Goal: Information Seeking & Learning: Learn about a topic

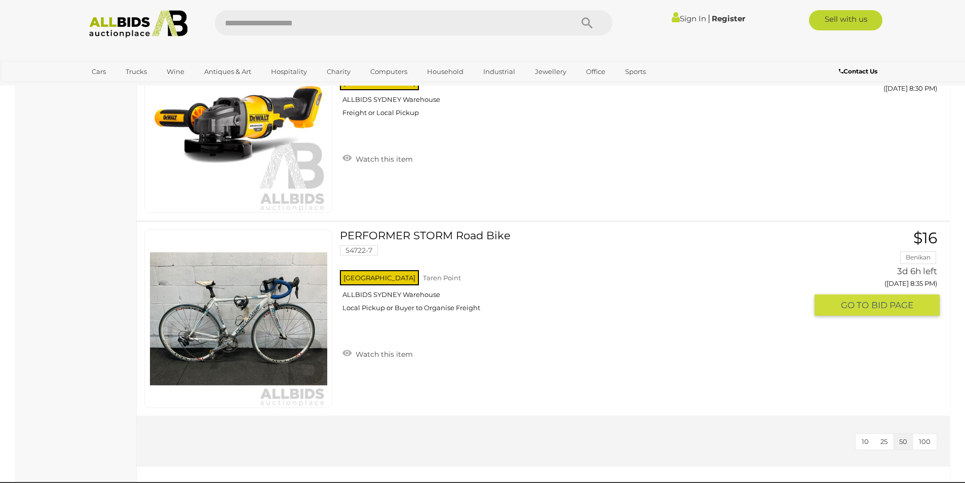
scroll to position [3798, 0]
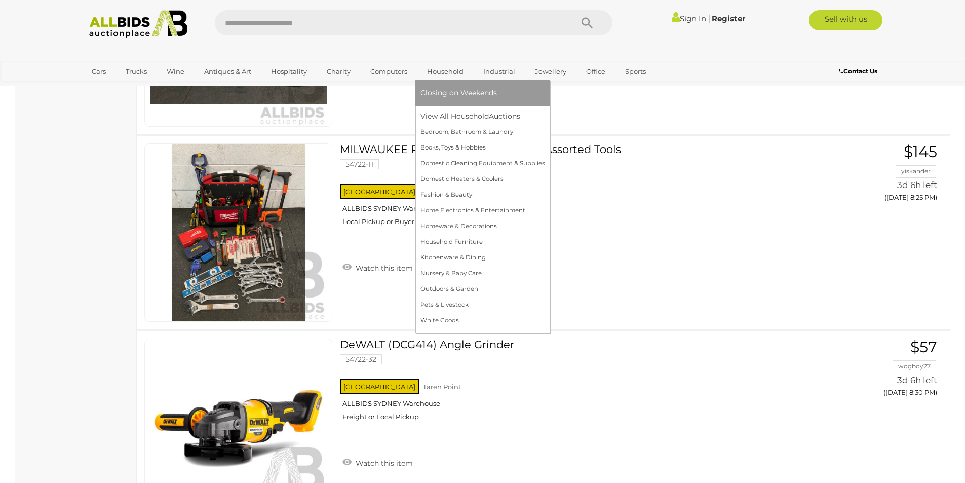
click at [427, 68] on link "Household" at bounding box center [445, 71] width 50 height 17
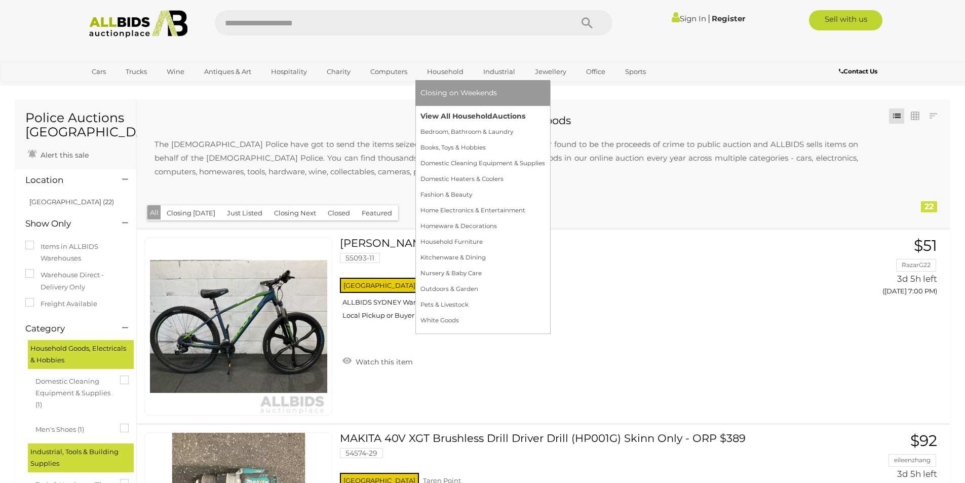
click at [451, 120] on link "View All Household Auctions" at bounding box center [482, 116] width 125 height 16
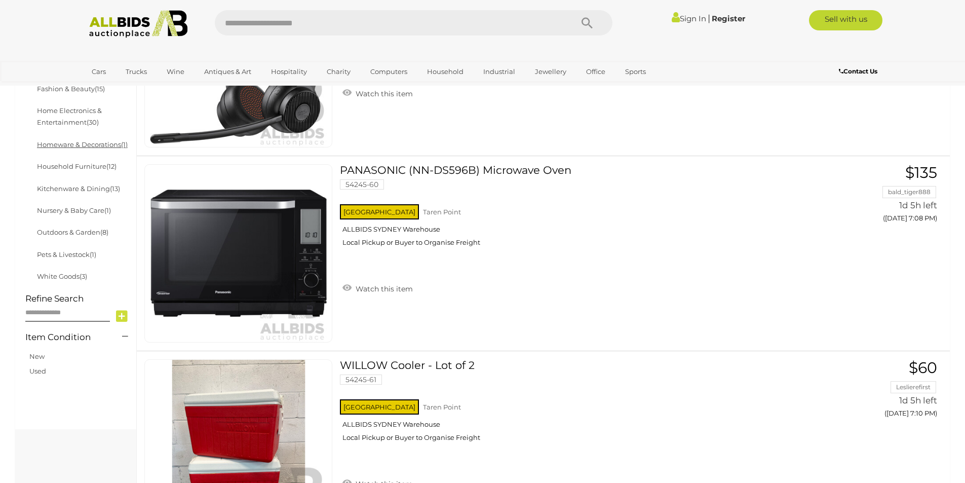
scroll to position [203, 0]
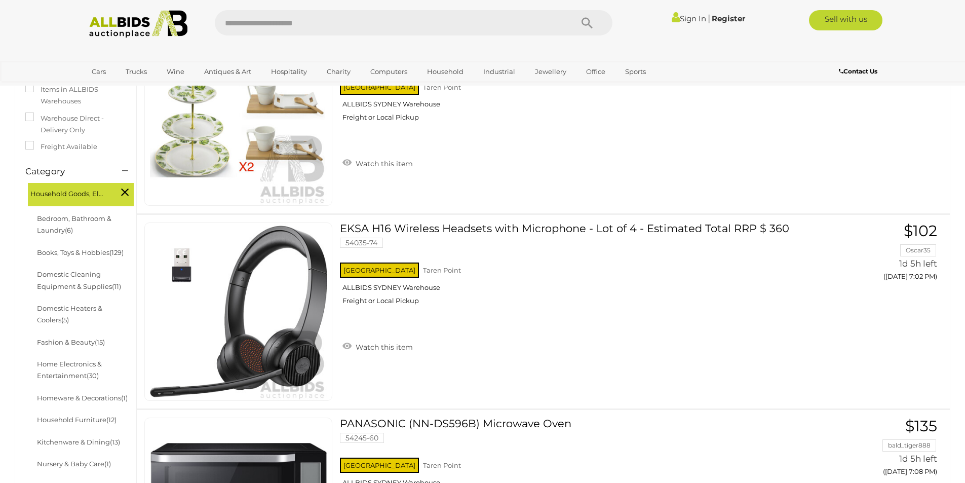
click at [56, 145] on label "Freight Available" at bounding box center [61, 147] width 72 height 12
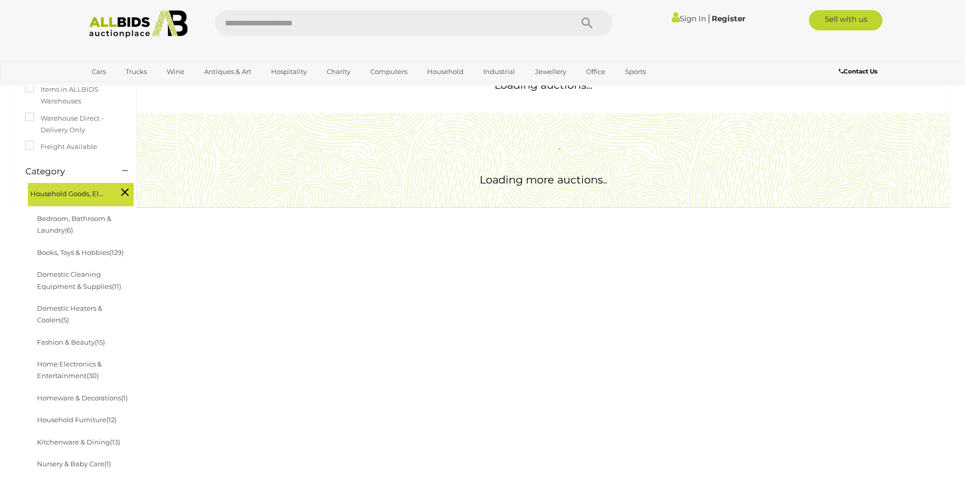
scroll to position [0, 0]
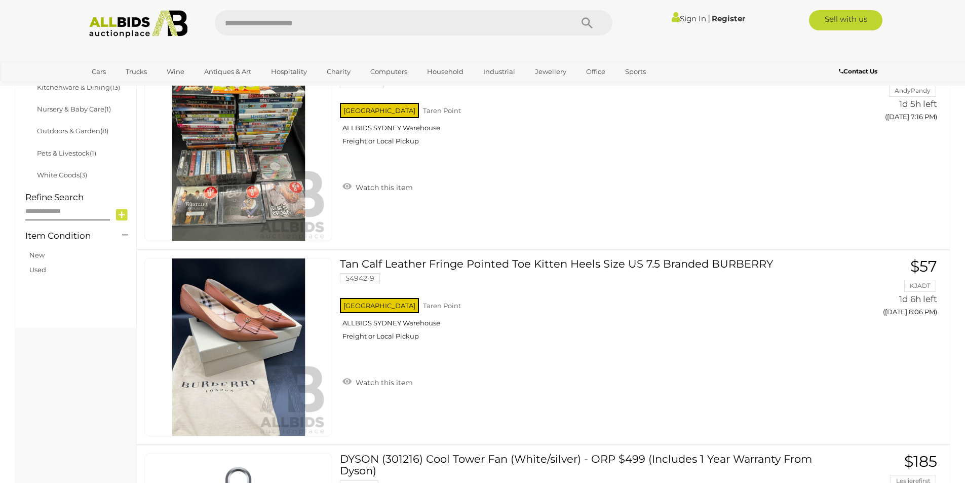
scroll to position [608, 0]
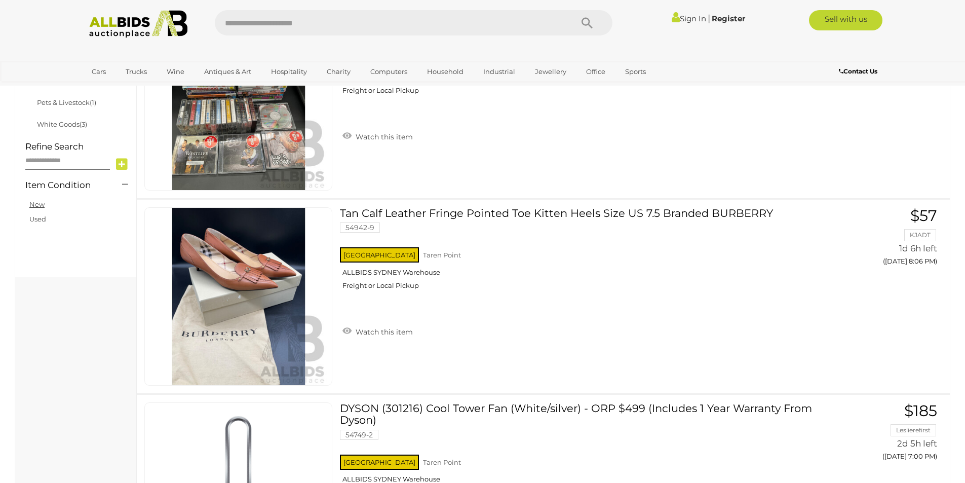
click at [38, 207] on link "New" at bounding box center [36, 204] width 15 height 8
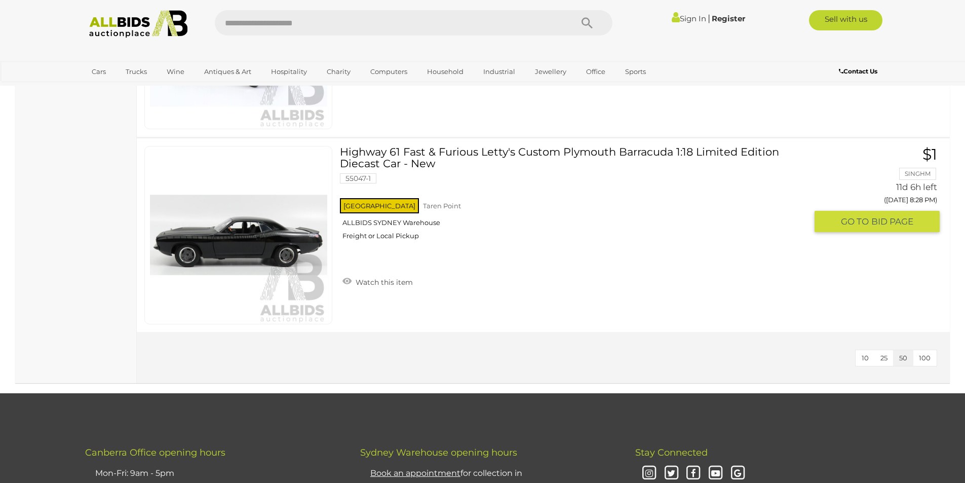
scroll to position [4424, 0]
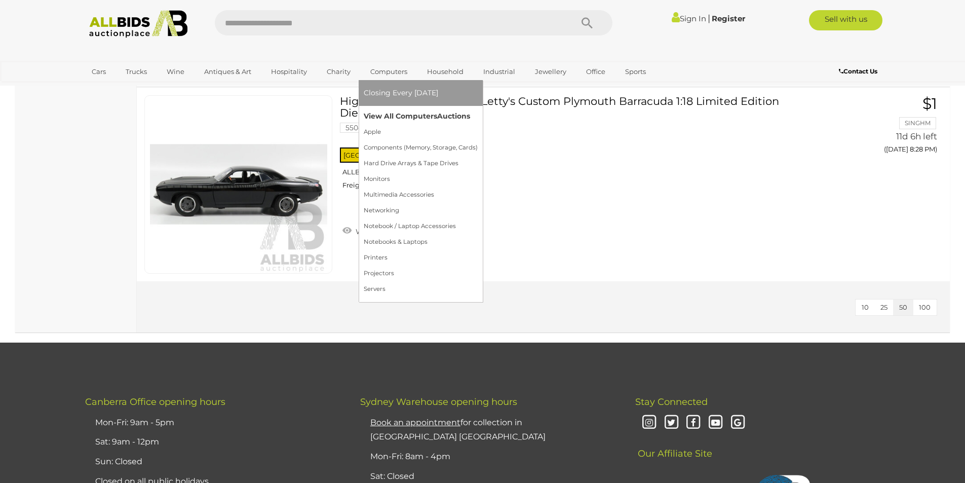
click at [389, 114] on link "View All Computers Auctions" at bounding box center [421, 116] width 114 height 16
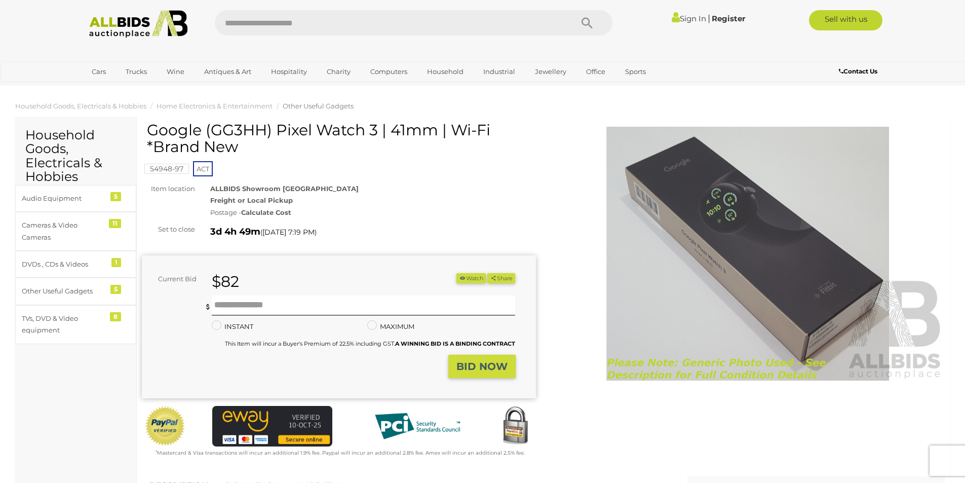
drag, startPoint x: 378, startPoint y: 125, endPoint x: 147, endPoint y: 126, distance: 230.4
click at [147, 126] on h1 "Google (GG3HH) Pixel Watch 3 | 41mm | Wi-Fi *Brand New" at bounding box center [340, 138] width 386 height 33
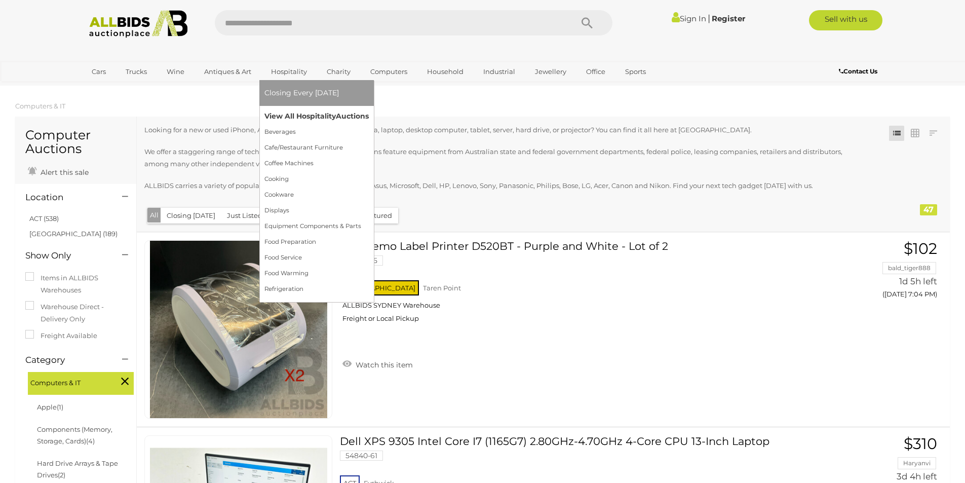
click at [284, 119] on link "View All Hospitality Auctions" at bounding box center [316, 116] width 104 height 16
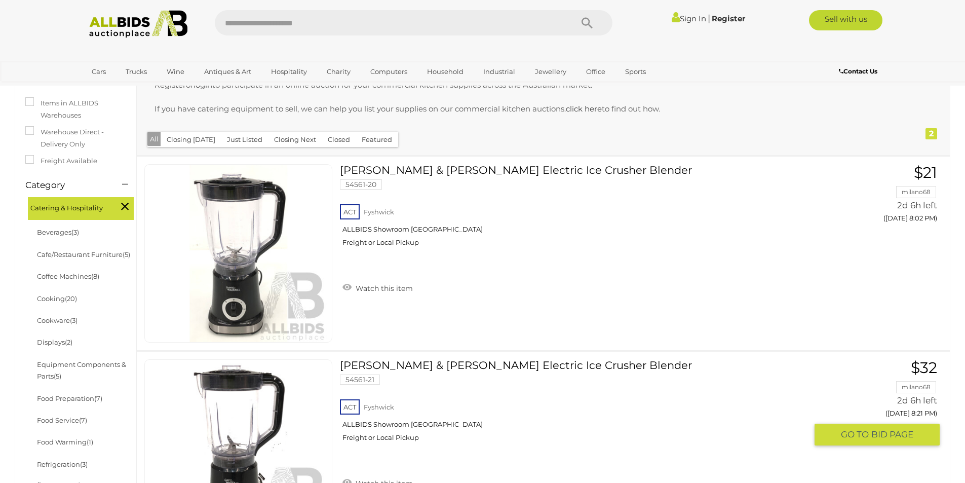
scroll to position [405, 0]
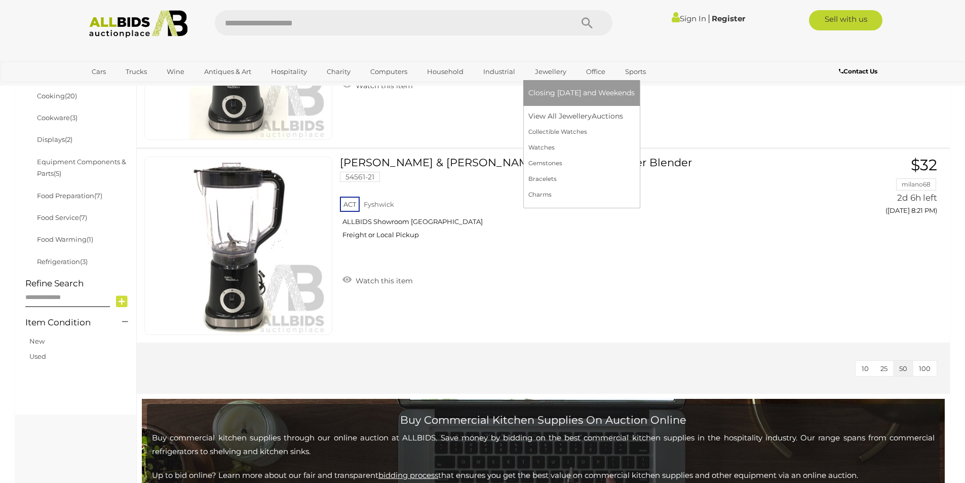
click at [554, 75] on link "Jewellery" at bounding box center [550, 71] width 45 height 17
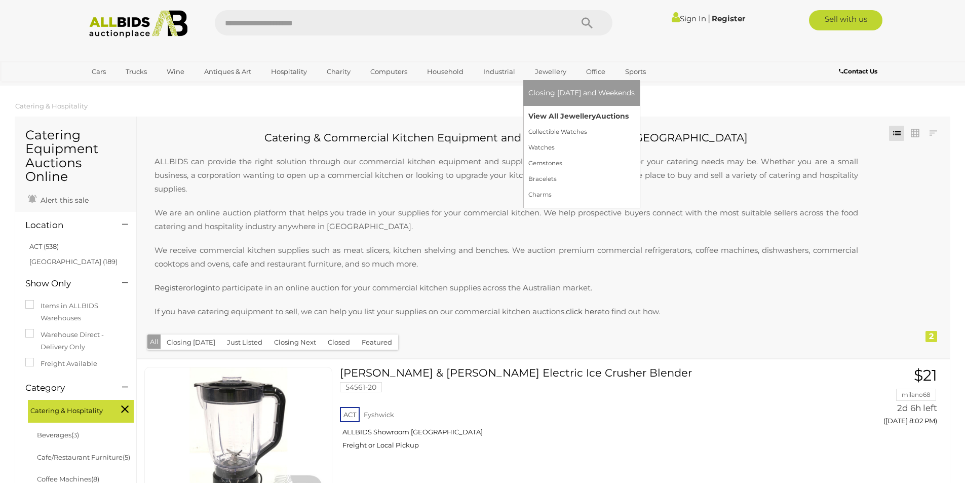
click at [544, 109] on link "View All Jewellery Auctions" at bounding box center [581, 116] width 106 height 16
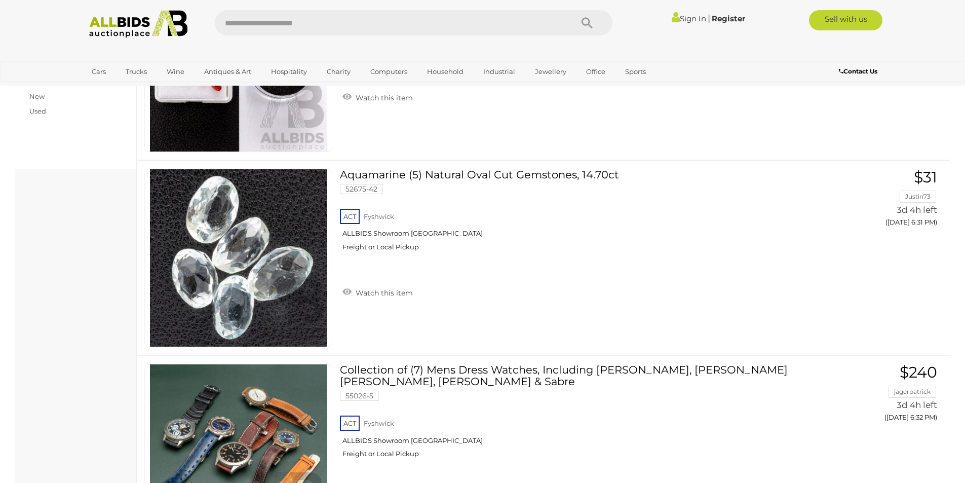
scroll to position [355, 0]
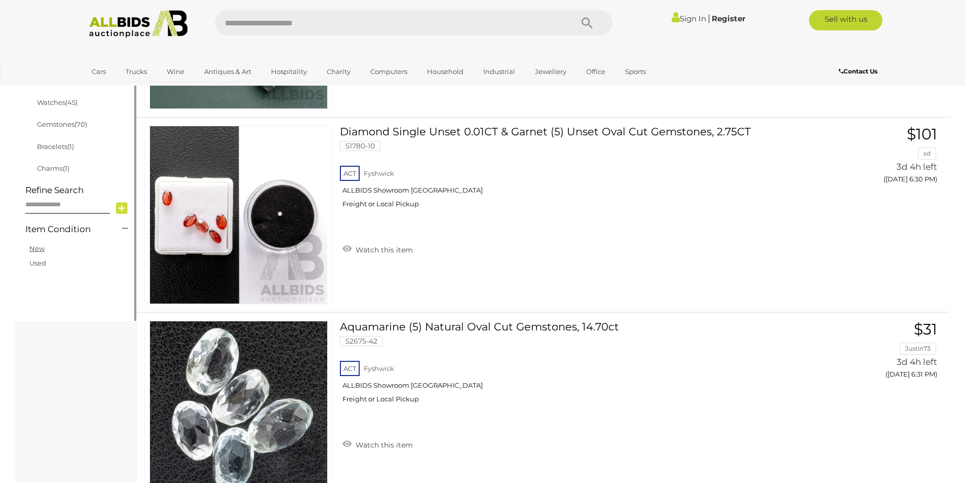
click at [35, 248] on link "New" at bounding box center [36, 248] width 15 height 8
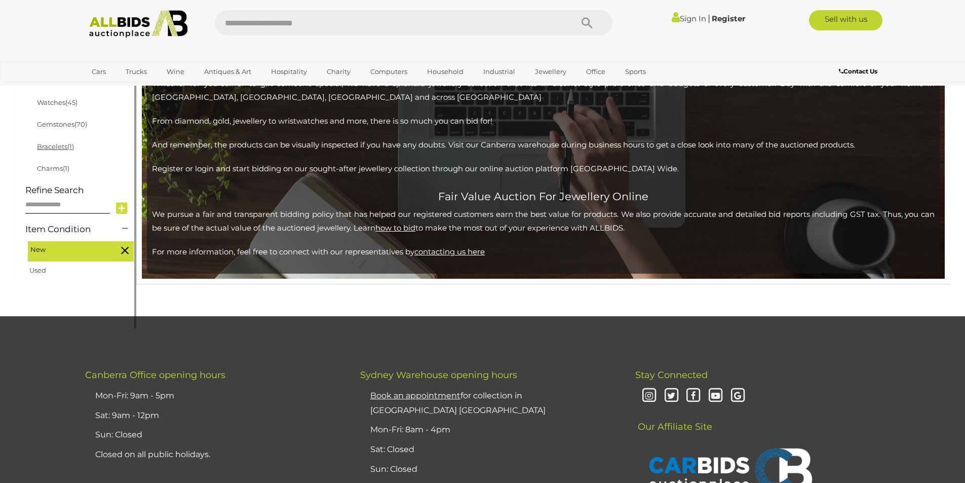
scroll to position [175, 0]
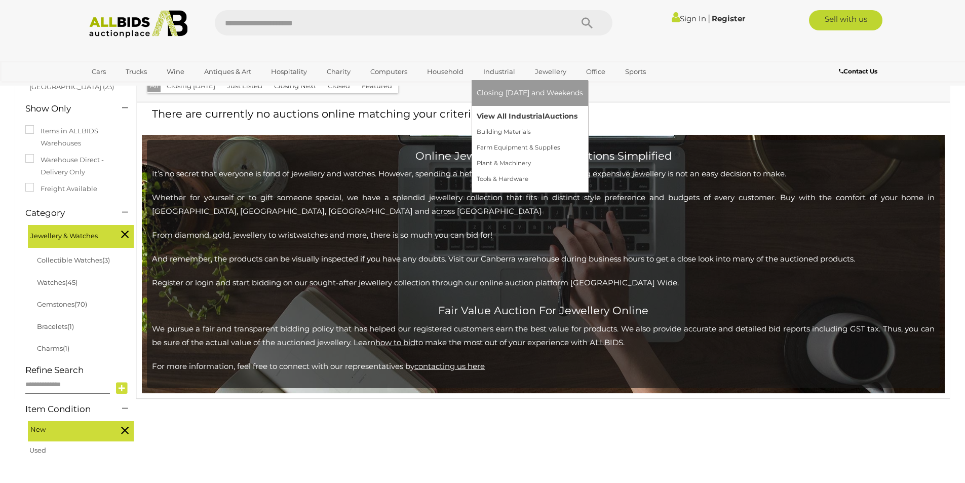
click at [501, 115] on link "View All Industrial Auctions" at bounding box center [530, 116] width 106 height 16
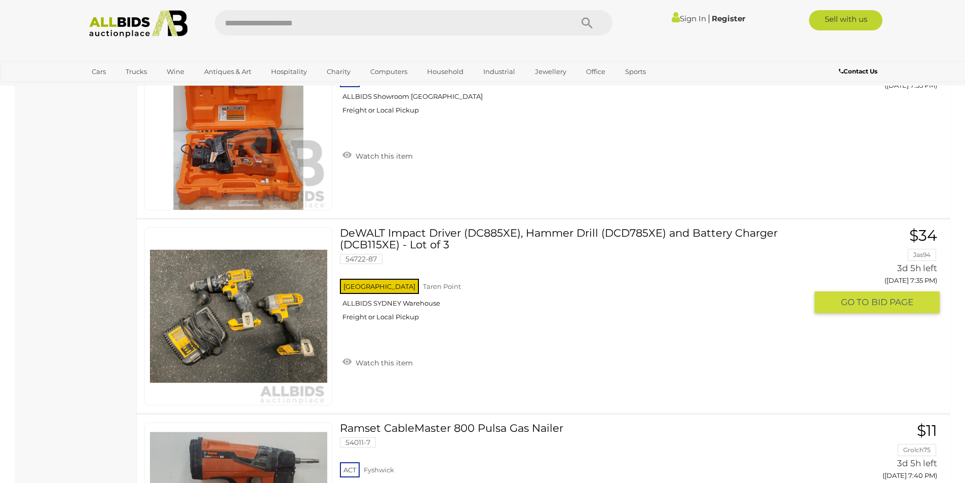
scroll to position [2279, 0]
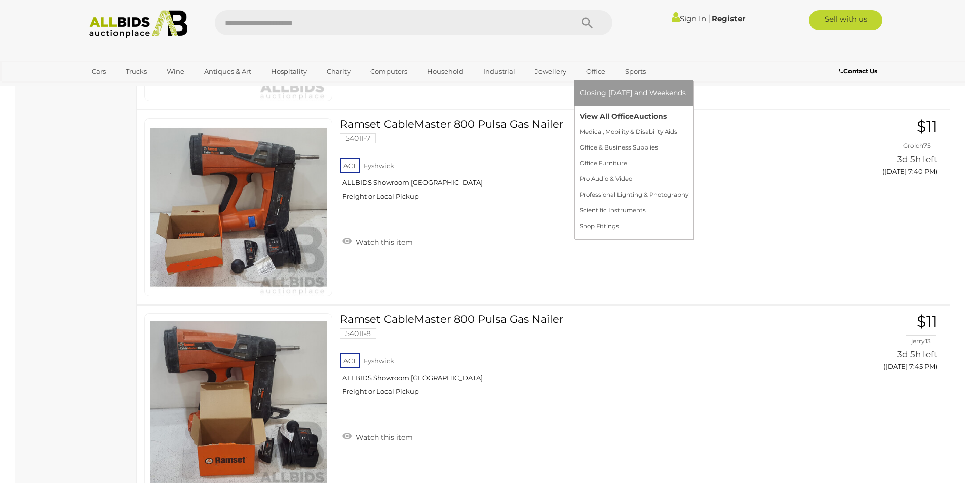
click at [596, 113] on link "View All Office Auctions" at bounding box center [633, 116] width 109 height 16
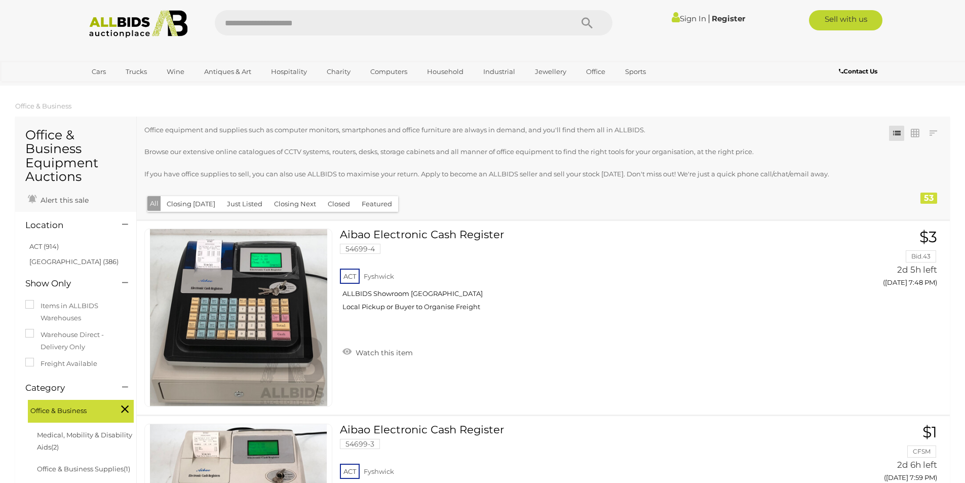
click at [43, 366] on label "Freight Available" at bounding box center [61, 364] width 72 height 12
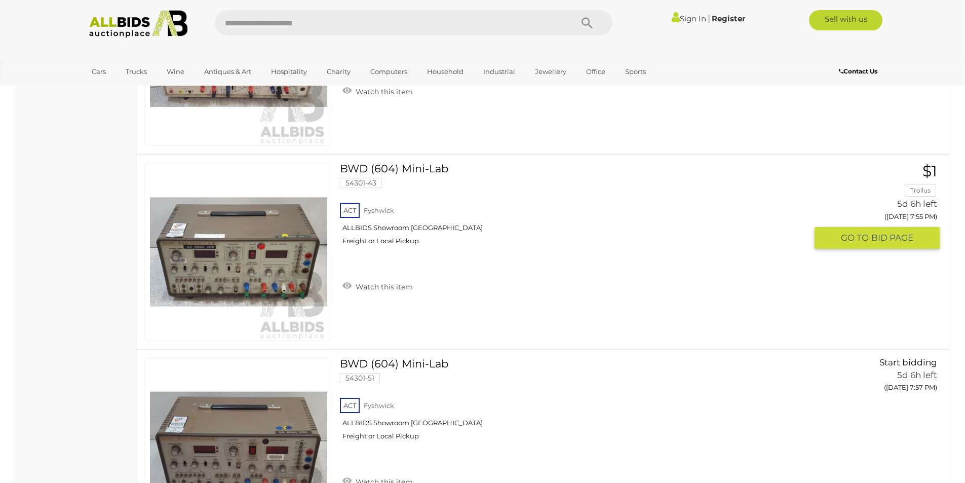
scroll to position [4558, 0]
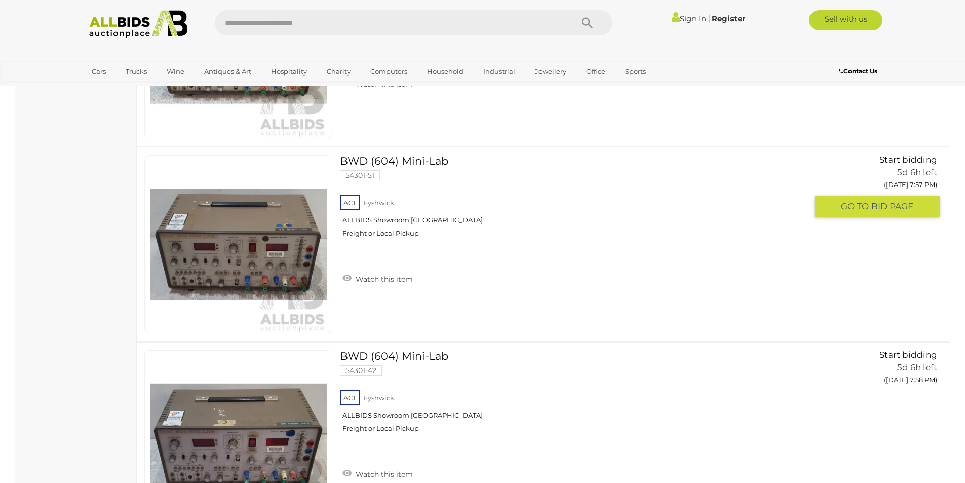
click at [438, 160] on link "BWD (604) Mini-Lab 54301-51 ACT Fyshwick ALLBIDS Showroom Fyshwick Freight or L…" at bounding box center [576, 200] width 459 height 90
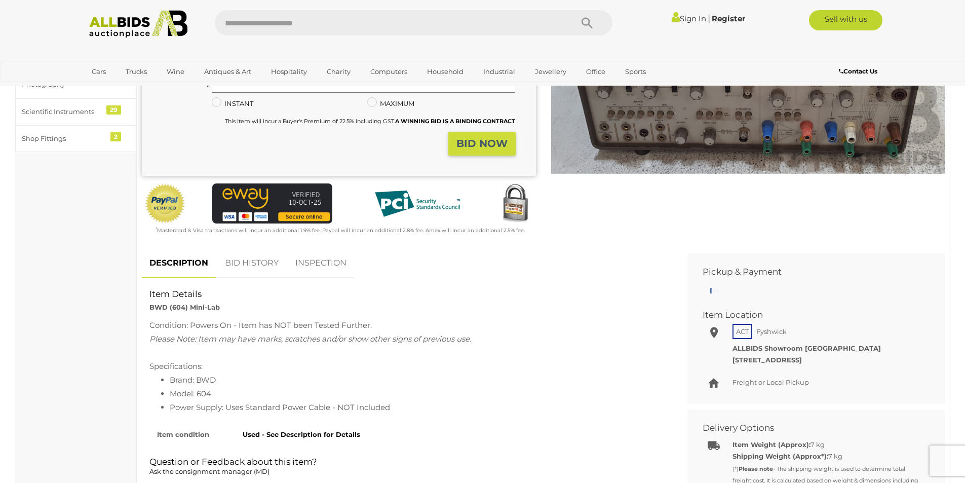
scroll to position [355, 0]
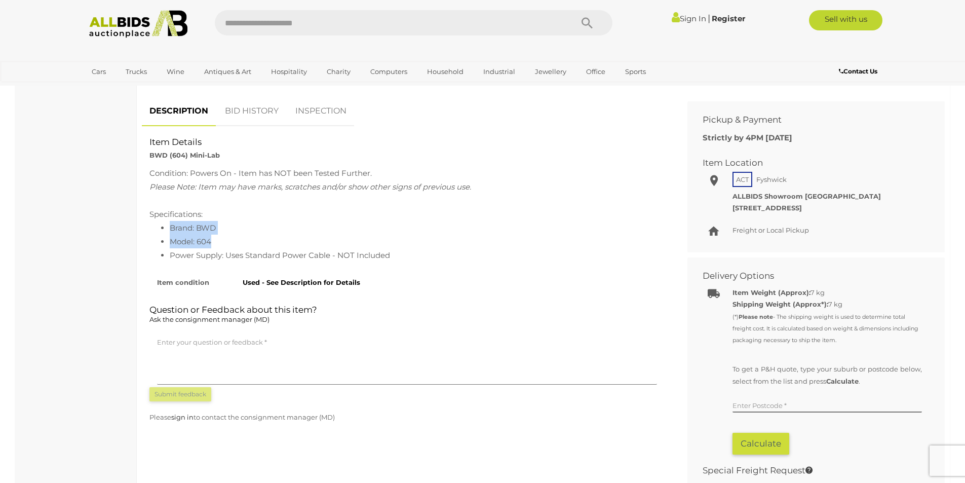
drag, startPoint x: 213, startPoint y: 242, endPoint x: 169, endPoint y: 229, distance: 45.7
click at [169, 229] on ul "Brand: BWD Model: 604 Power Supply: Uses Standard Power Cable - NOT Included" at bounding box center [406, 241] width 515 height 41
click at [112, 249] on div "Office & Business Medical, Mobility & Disability Aids 2 Office & Business Suppl…" at bounding box center [76, 294] width 122 height 1065
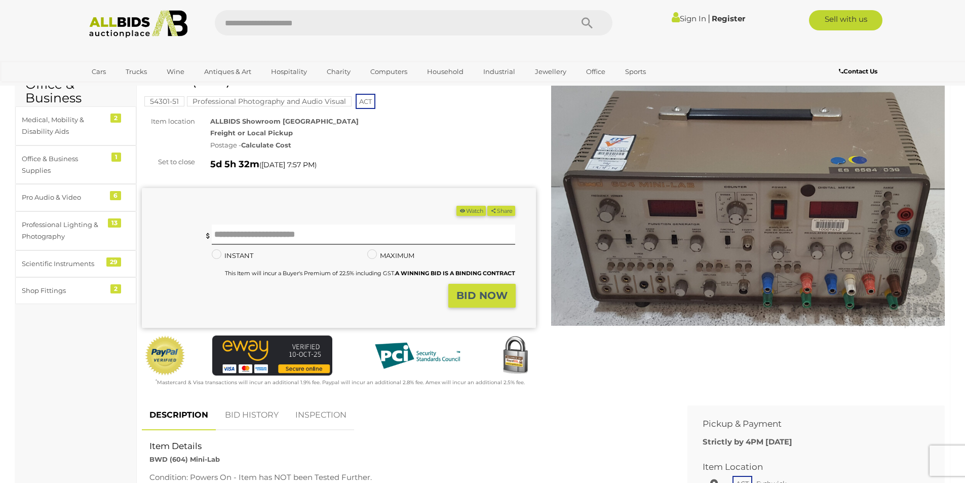
scroll to position [0, 0]
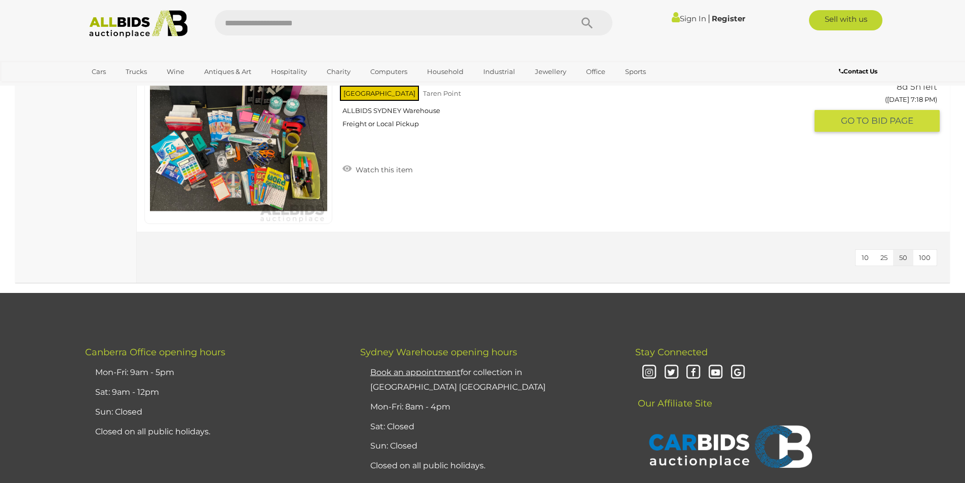
scroll to position [8856, 0]
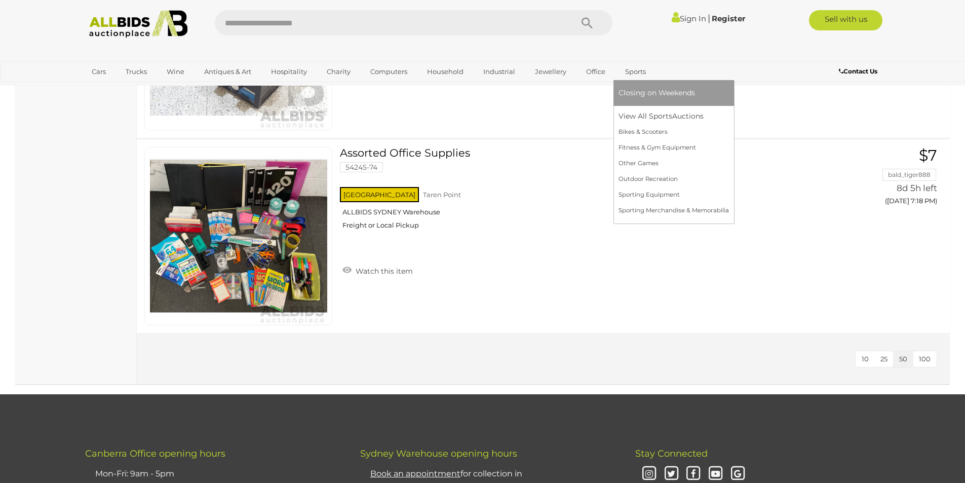
click at [631, 78] on link "Sports" at bounding box center [635, 71] width 34 height 17
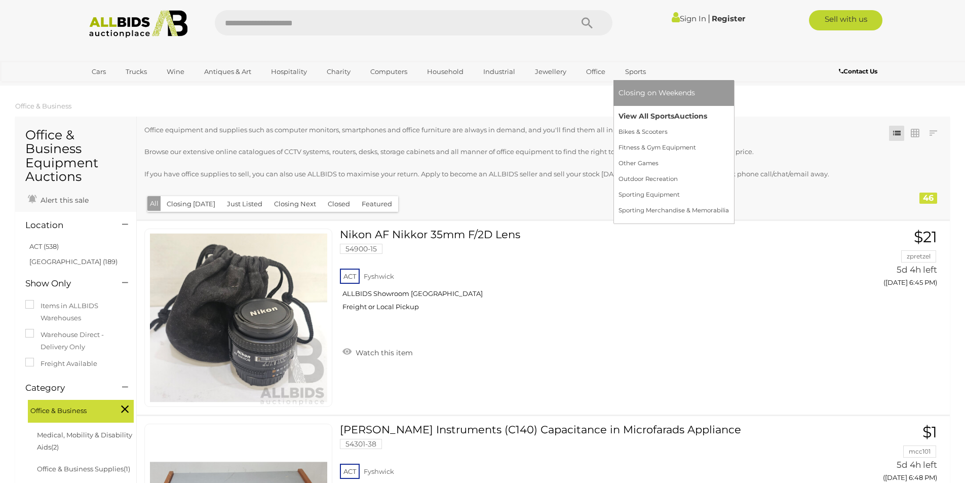
click at [634, 111] on link "View All Sports Auctions" at bounding box center [673, 116] width 110 height 16
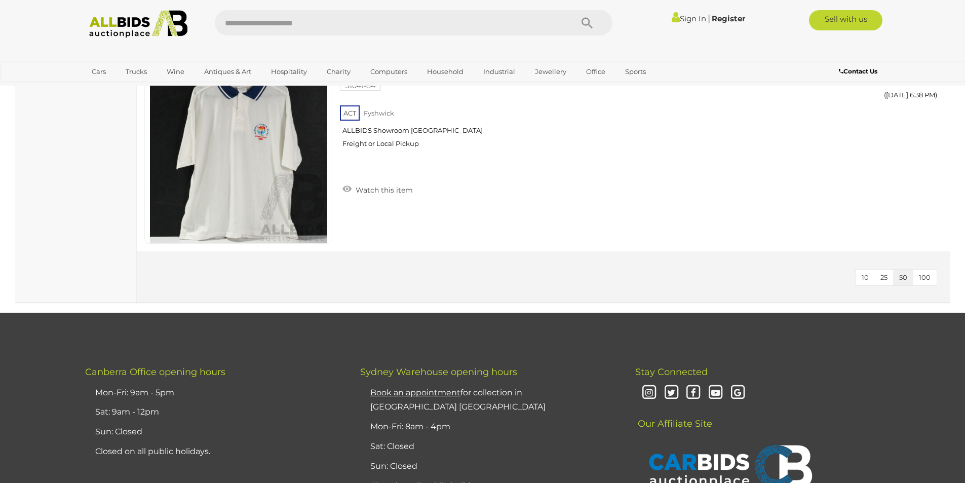
scroll to position [810, 0]
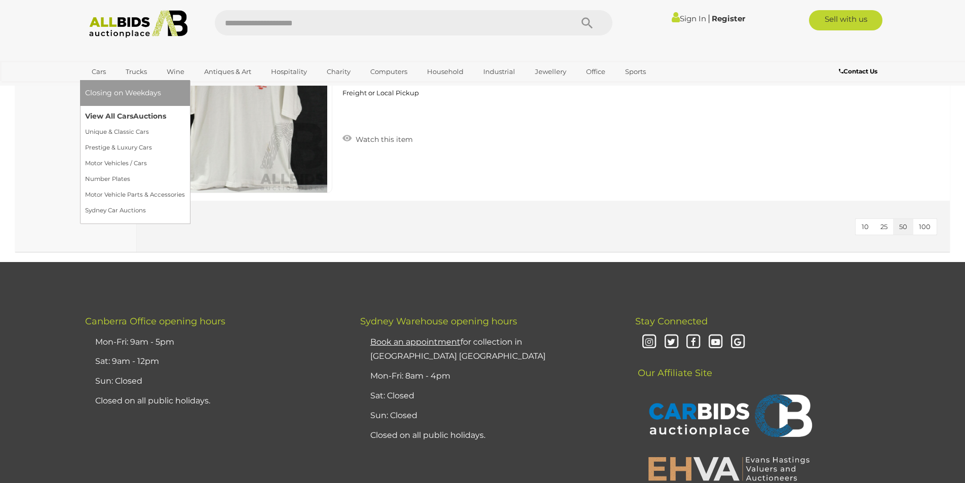
click at [105, 113] on link "View All Cars Auctions" at bounding box center [135, 116] width 100 height 16
